Goal: Check status: Check status

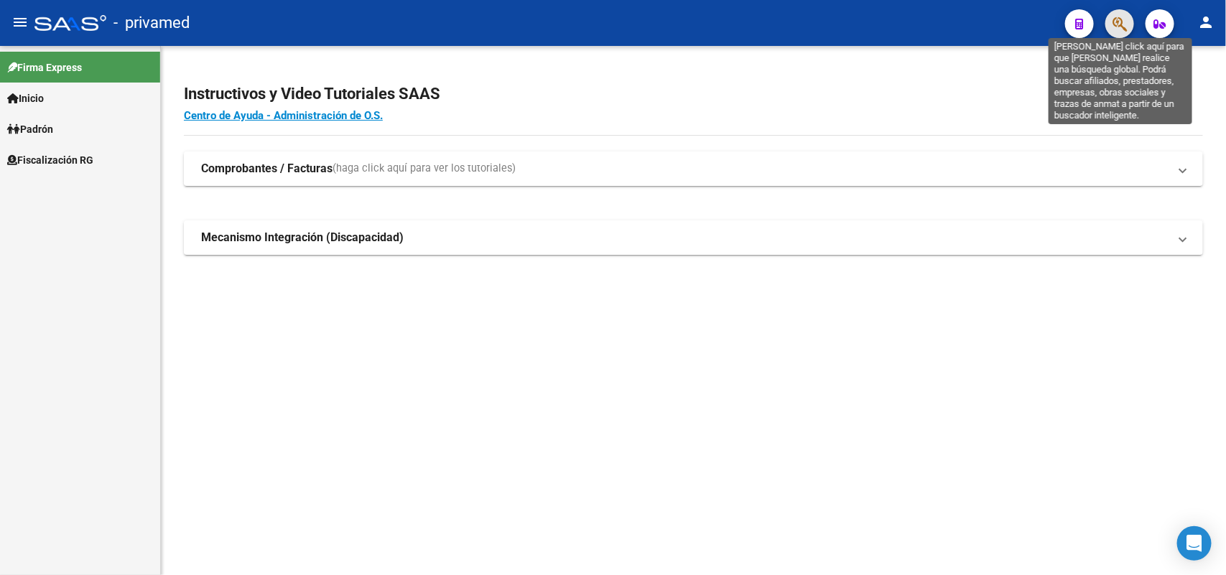
click at [1114, 27] on icon "button" at bounding box center [1119, 24] width 14 height 17
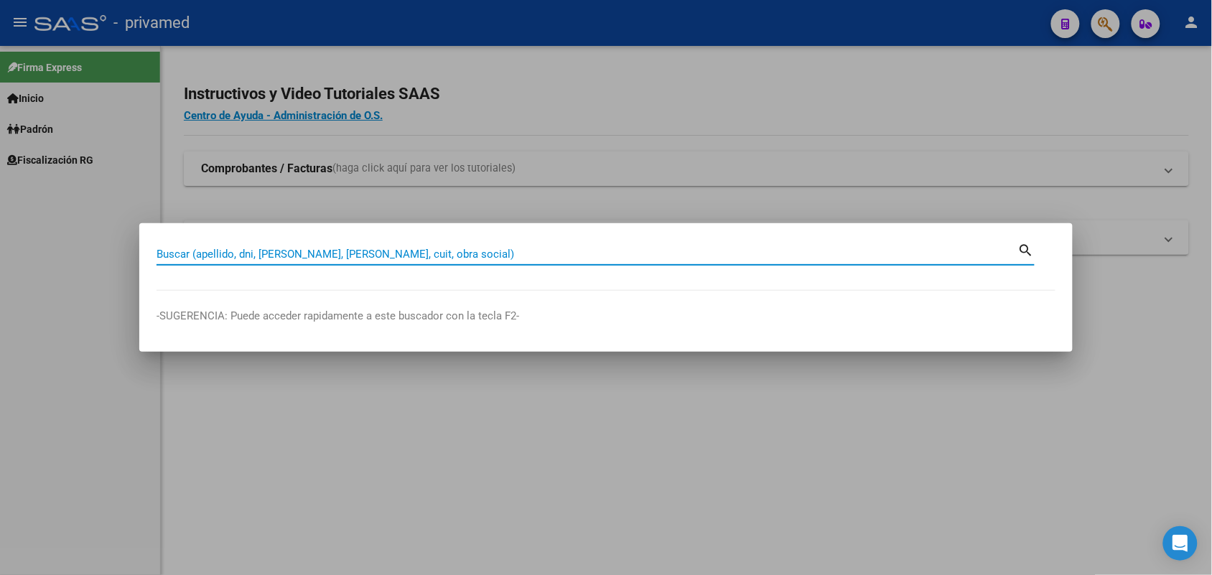
paste input "20173343958"
type input "20173343958"
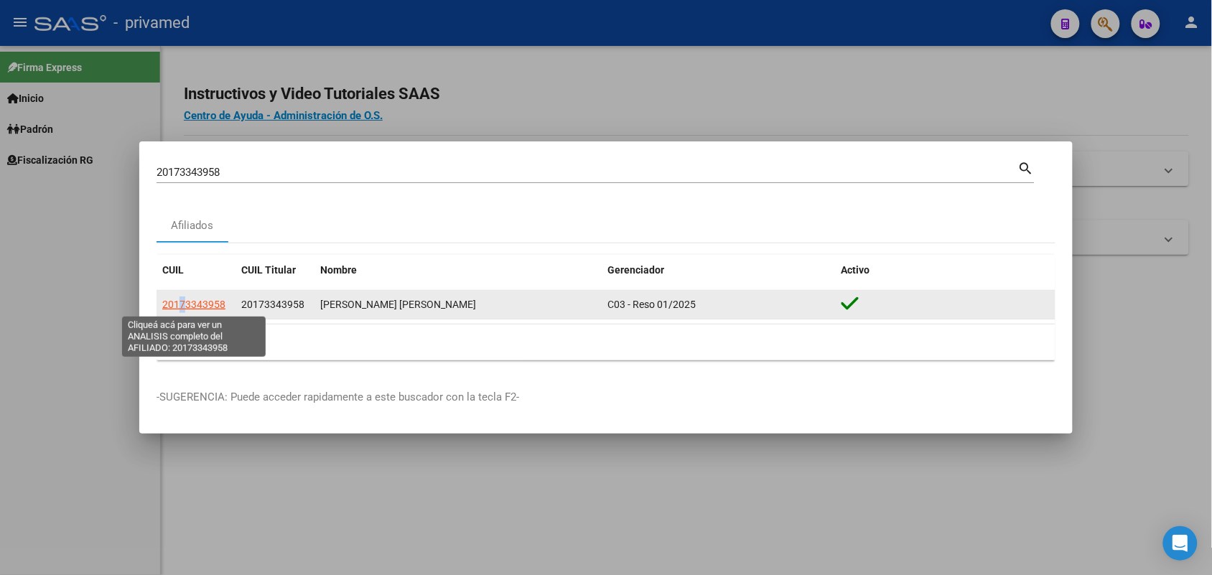
click at [185, 309] on span "20173343958" at bounding box center [193, 304] width 63 height 11
copy span "7"
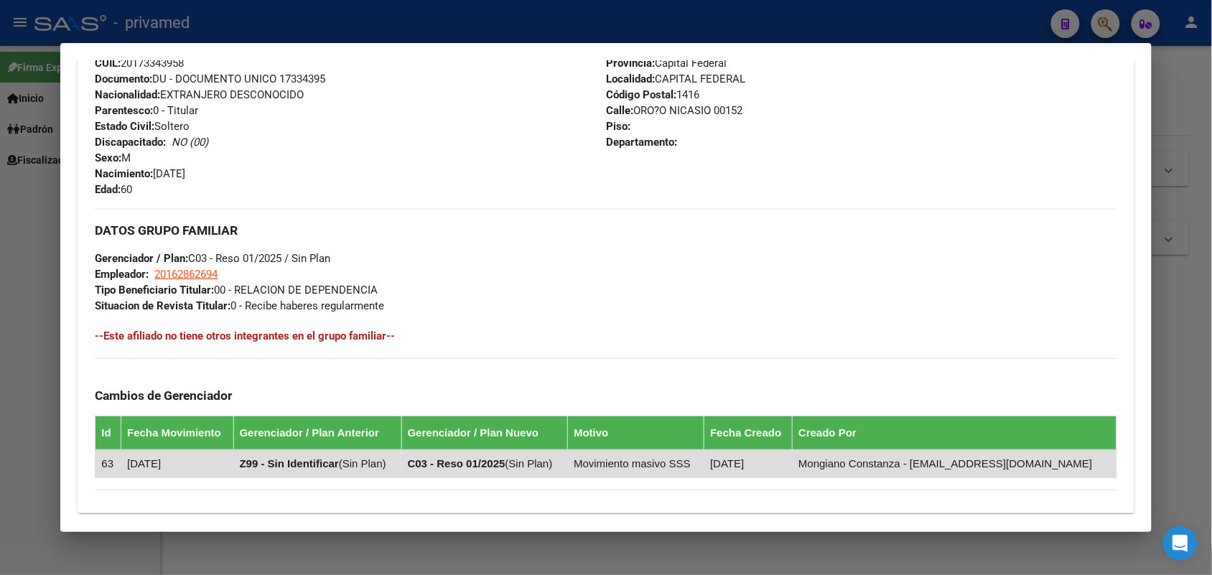
scroll to position [726, 0]
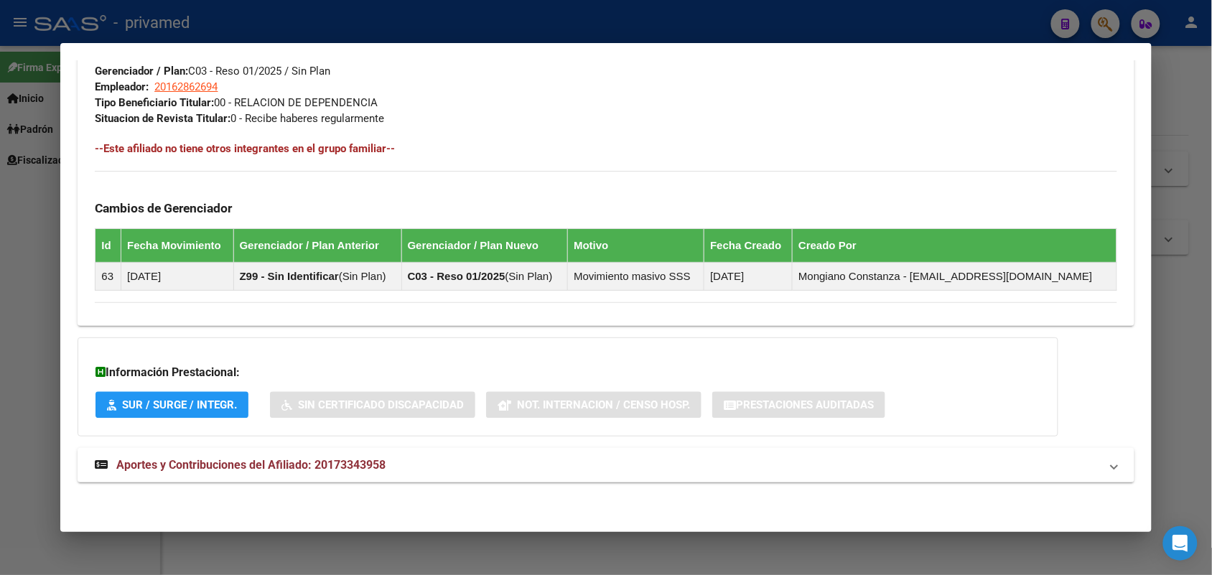
drag, startPoint x: 389, startPoint y: 450, endPoint x: 452, endPoint y: 399, distance: 81.2
click at [389, 451] on mat-expansion-panel-header "Aportes y Contribuciones del Afiliado: 20173343958" at bounding box center [606, 465] width 1056 height 34
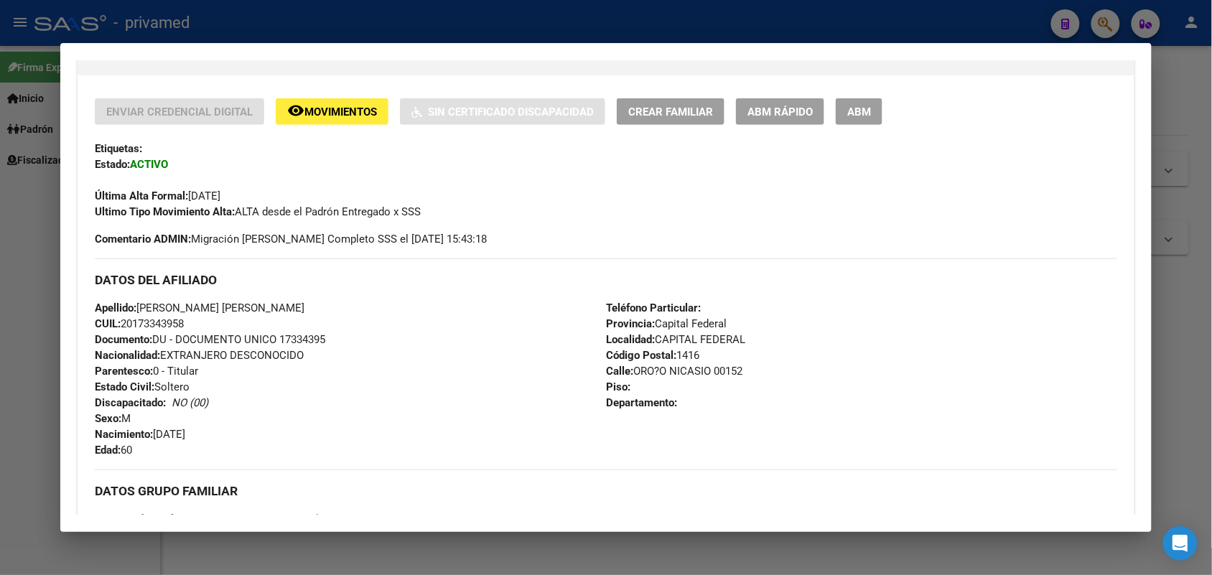
scroll to position [0, 0]
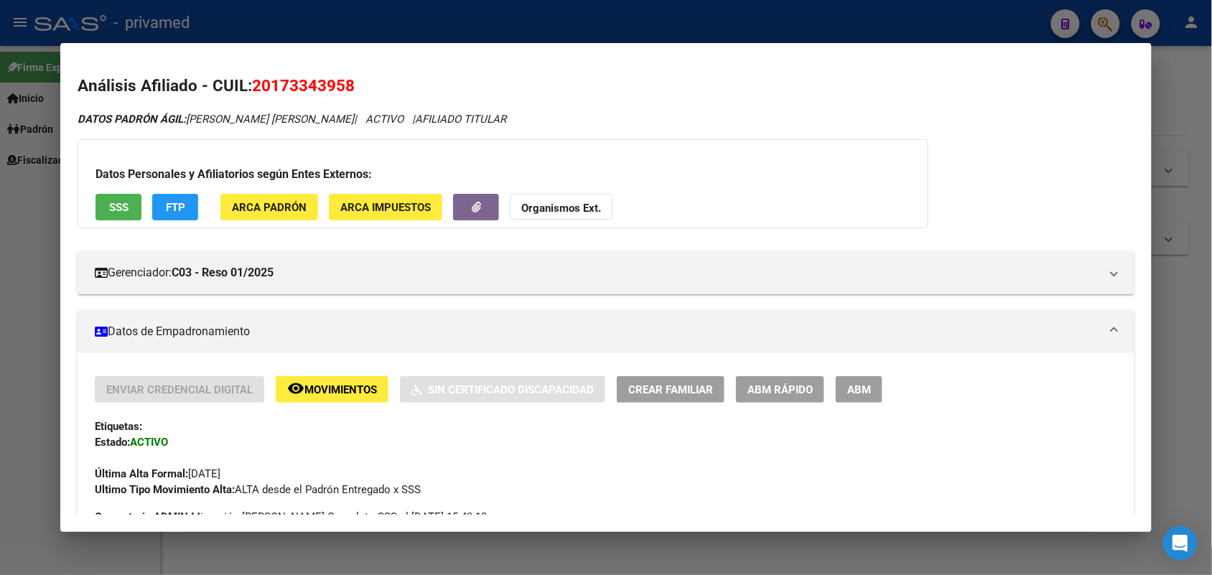
click at [1204, 257] on div at bounding box center [606, 287] width 1212 height 575
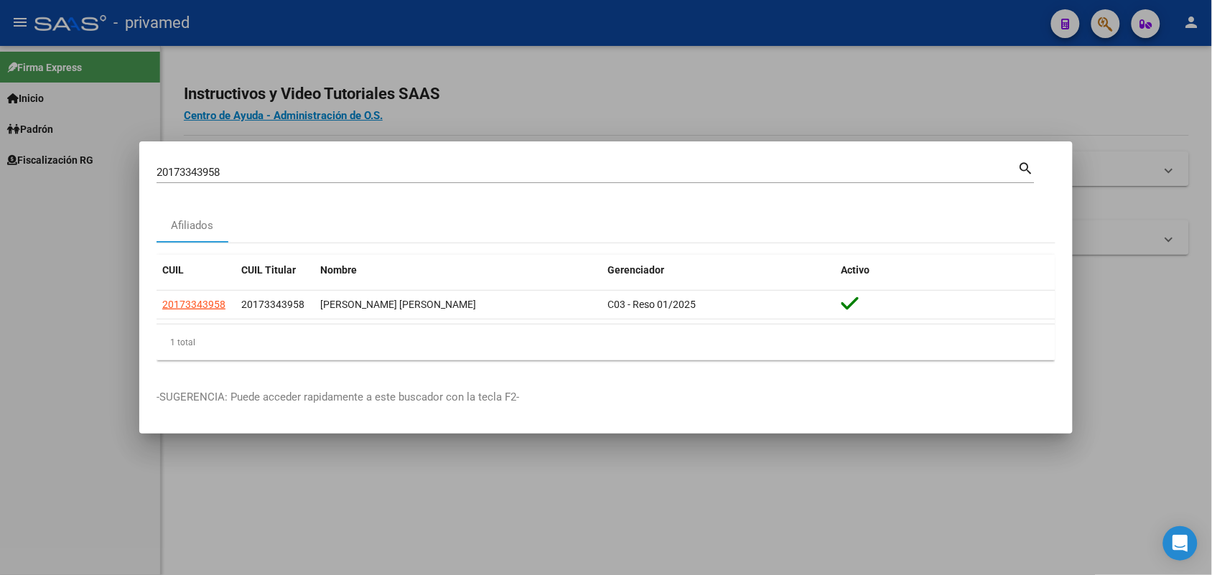
click at [966, 170] on input "20173343958" at bounding box center [588, 172] width 862 height 13
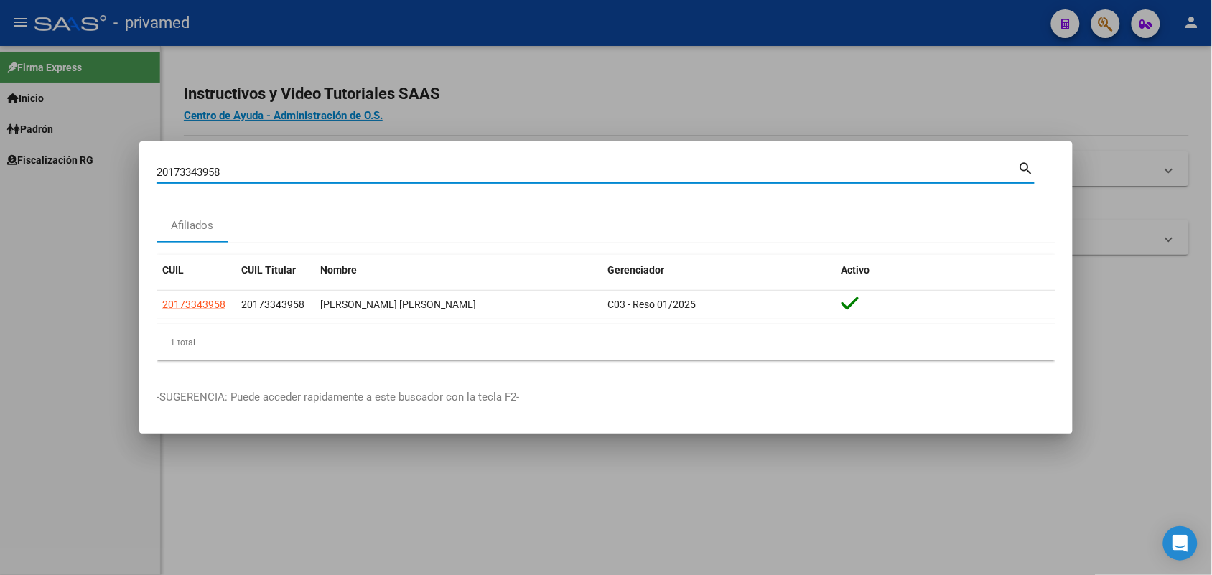
click at [966, 170] on input "20173343958" at bounding box center [588, 172] width 862 height 13
paste input "27304961185"
type input "27304961185"
click at [195, 299] on span "27304961185" at bounding box center [193, 304] width 63 height 11
type textarea "27304961185"
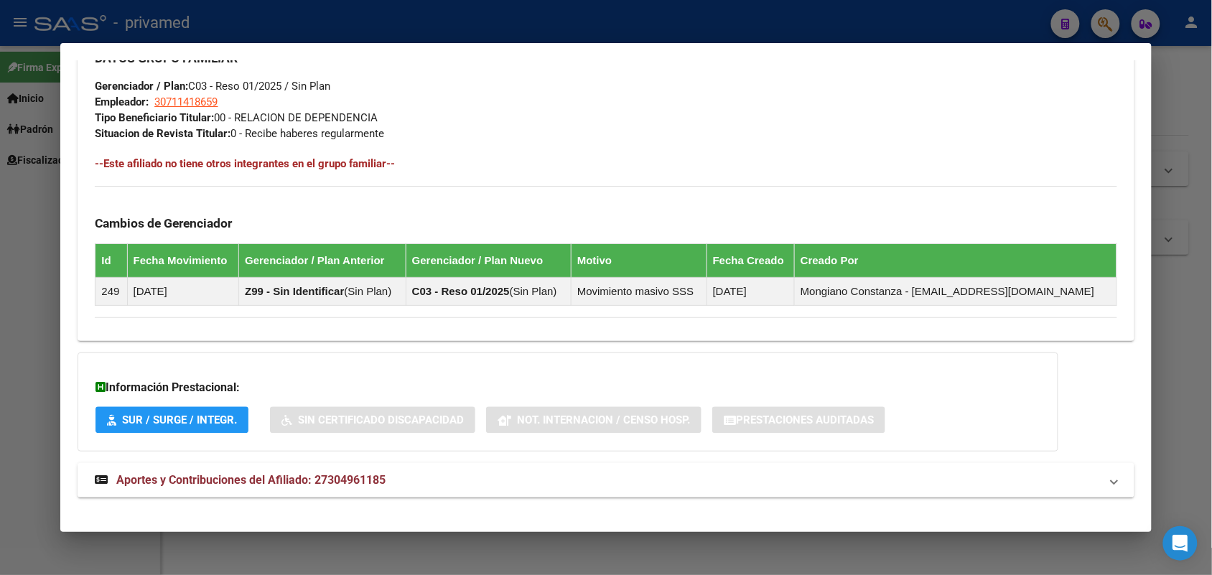
scroll to position [726, 0]
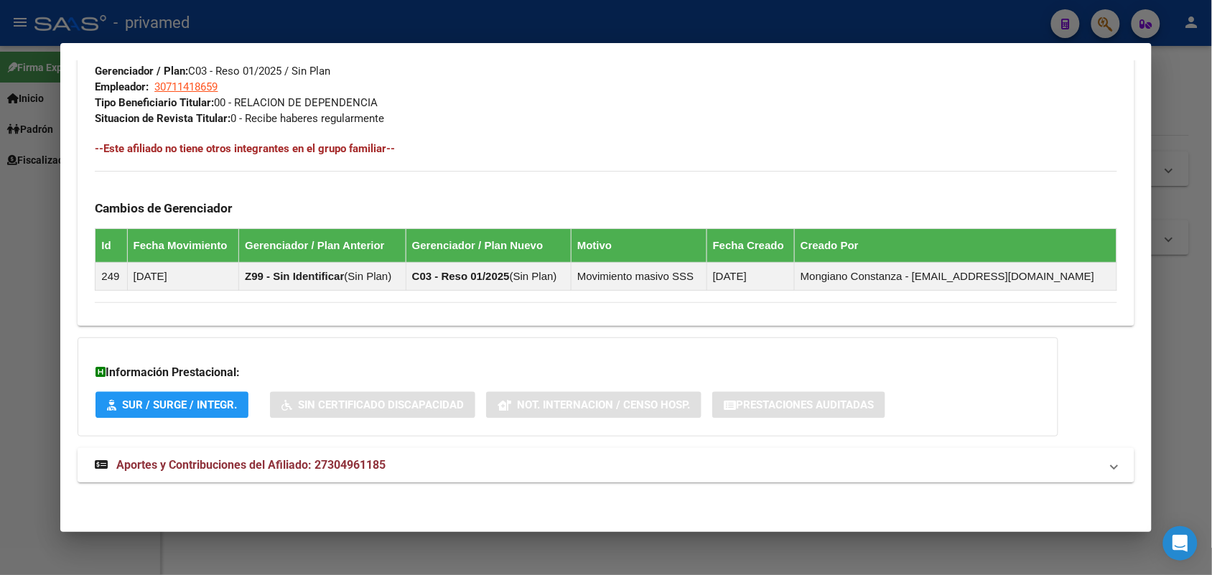
click at [407, 461] on mat-panel-title "Aportes y Contribuciones del Afiliado: 27304961185" at bounding box center [597, 465] width 1005 height 17
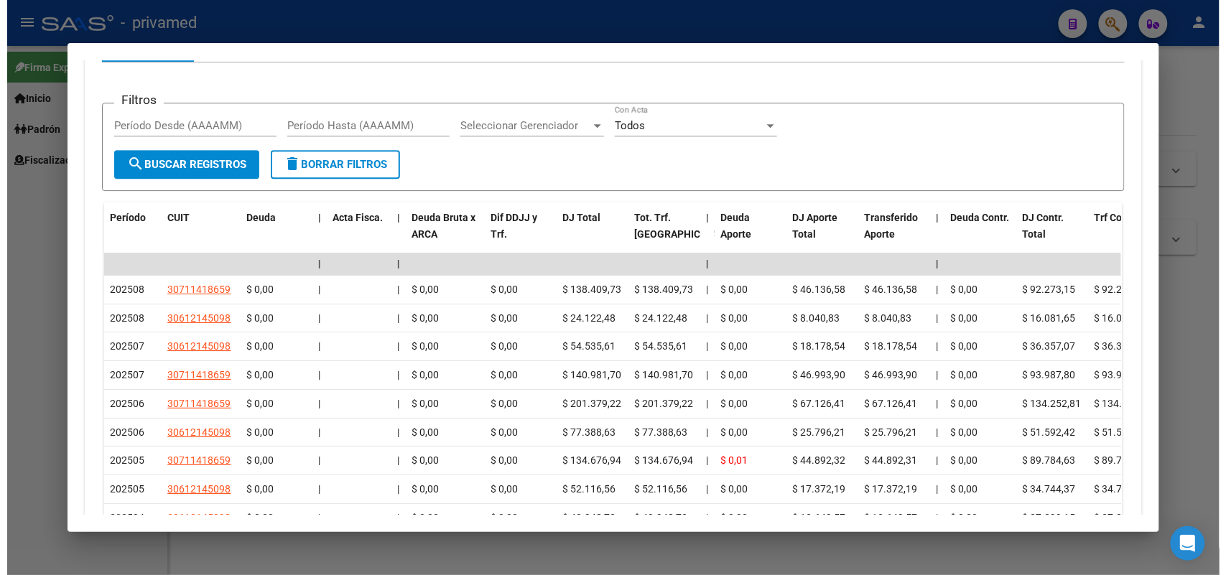
scroll to position [1265, 0]
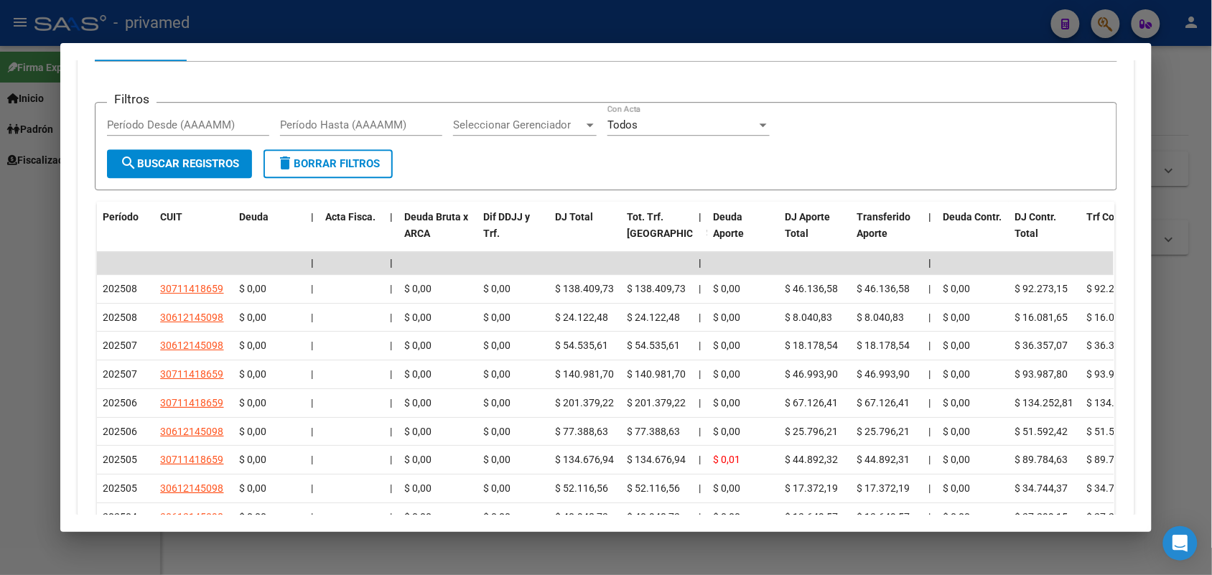
click at [1178, 295] on div at bounding box center [606, 287] width 1212 height 575
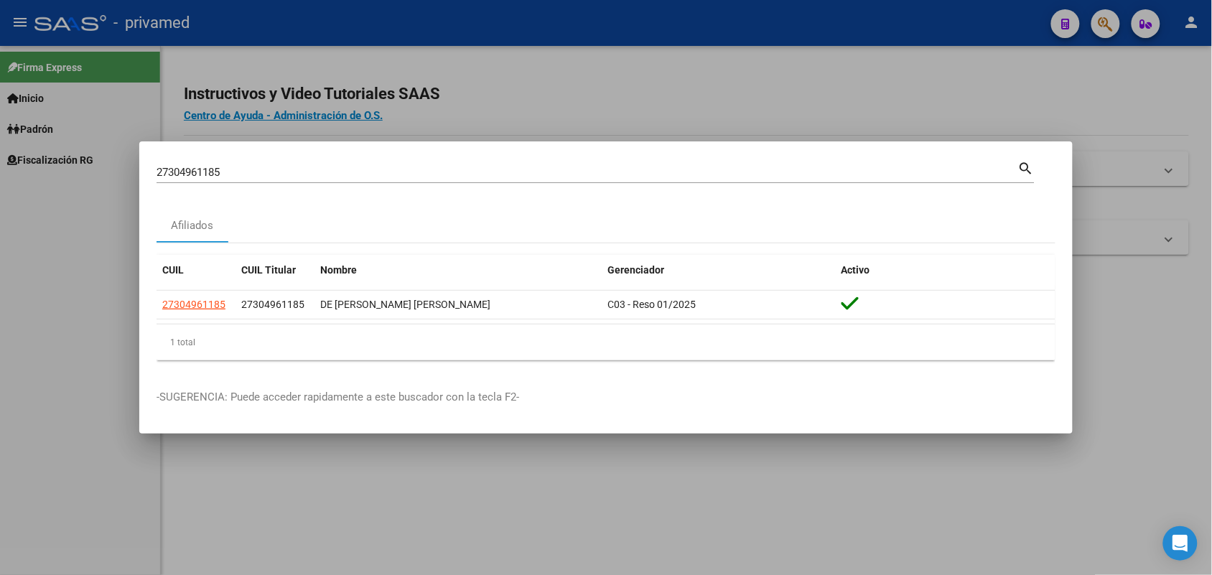
drag, startPoint x: 1157, startPoint y: 289, endPoint x: 1143, endPoint y: 282, distance: 15.1
click at [1153, 285] on div at bounding box center [606, 287] width 1212 height 575
